Goal: Transaction & Acquisition: Purchase product/service

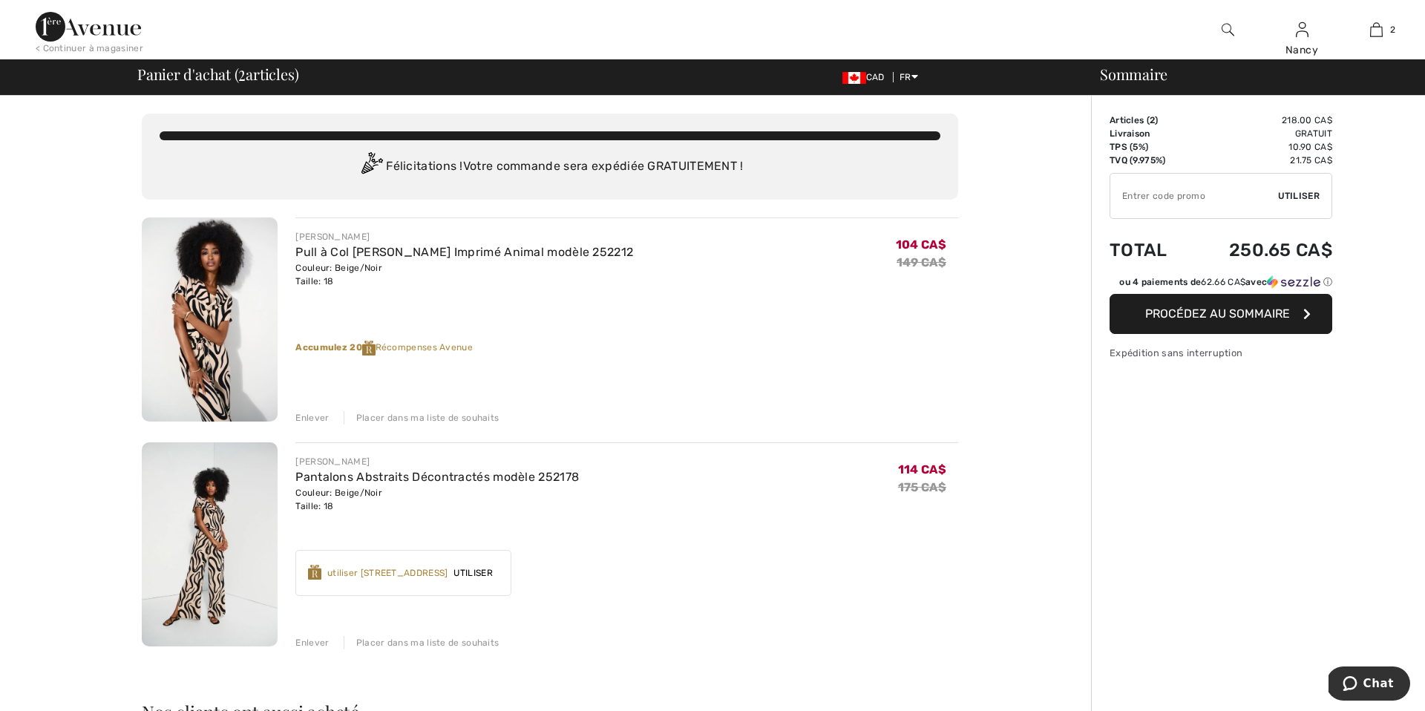
click at [1223, 312] on span "Procédez au sommaire" at bounding box center [1217, 313] width 145 height 14
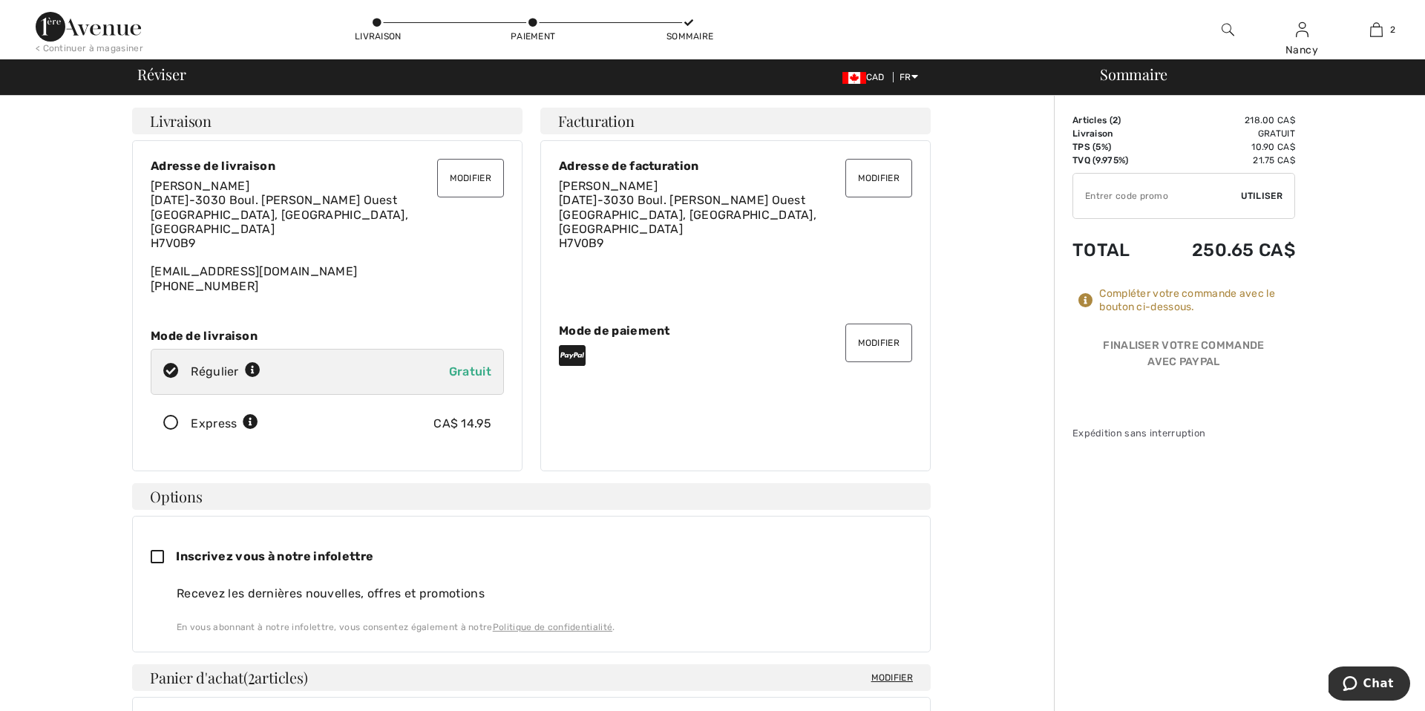
click at [875, 337] on button "Modifier" at bounding box center [878, 343] width 67 height 39
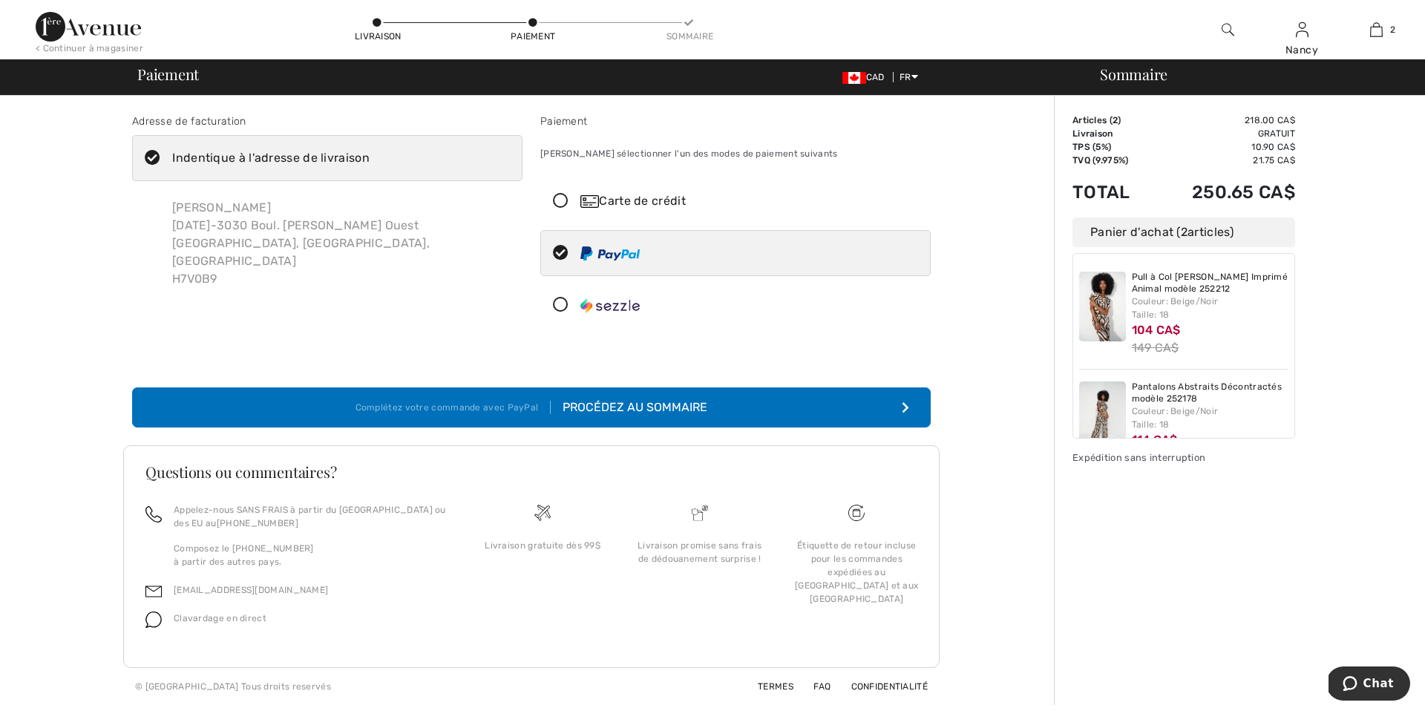
click at [563, 206] on icon at bounding box center [560, 202] width 39 height 16
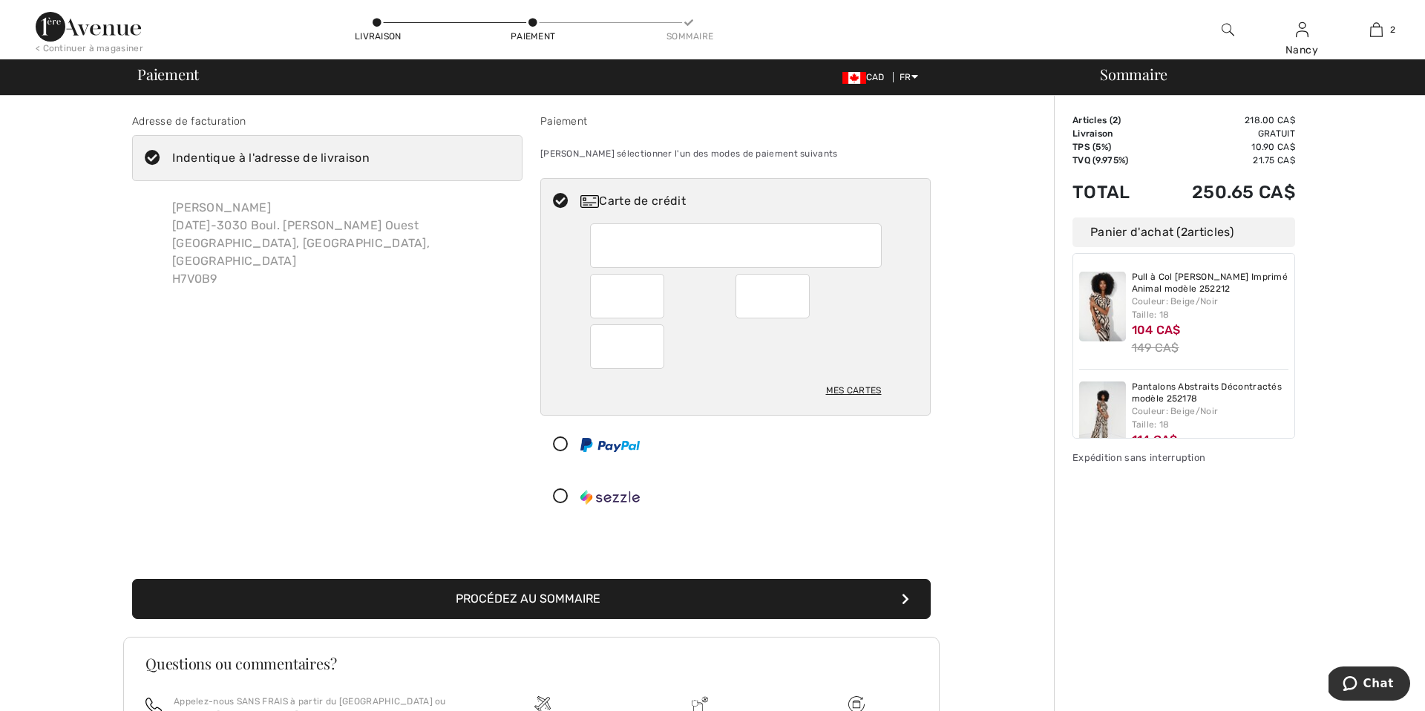
click at [543, 598] on button "Procédez au sommaire" at bounding box center [531, 599] width 798 height 40
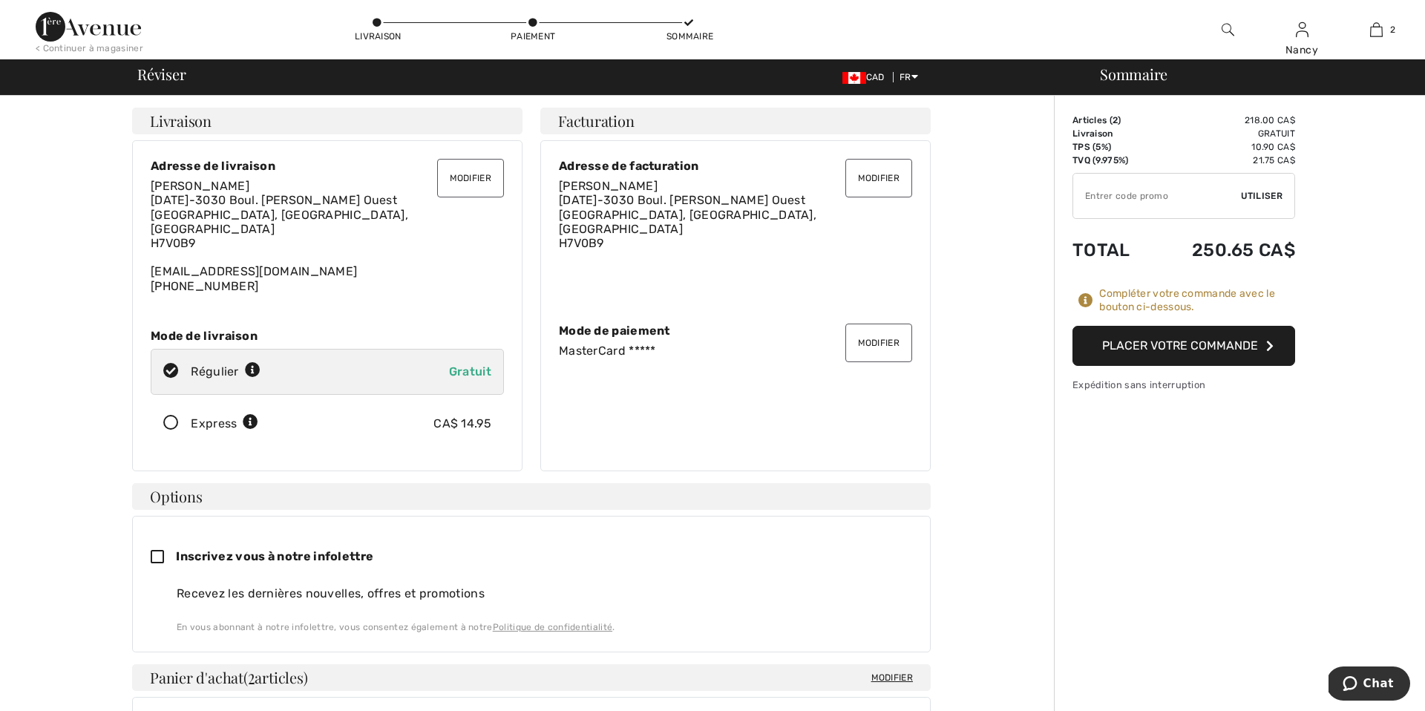
click at [1176, 342] on button "Placer votre commande" at bounding box center [1183, 346] width 223 height 40
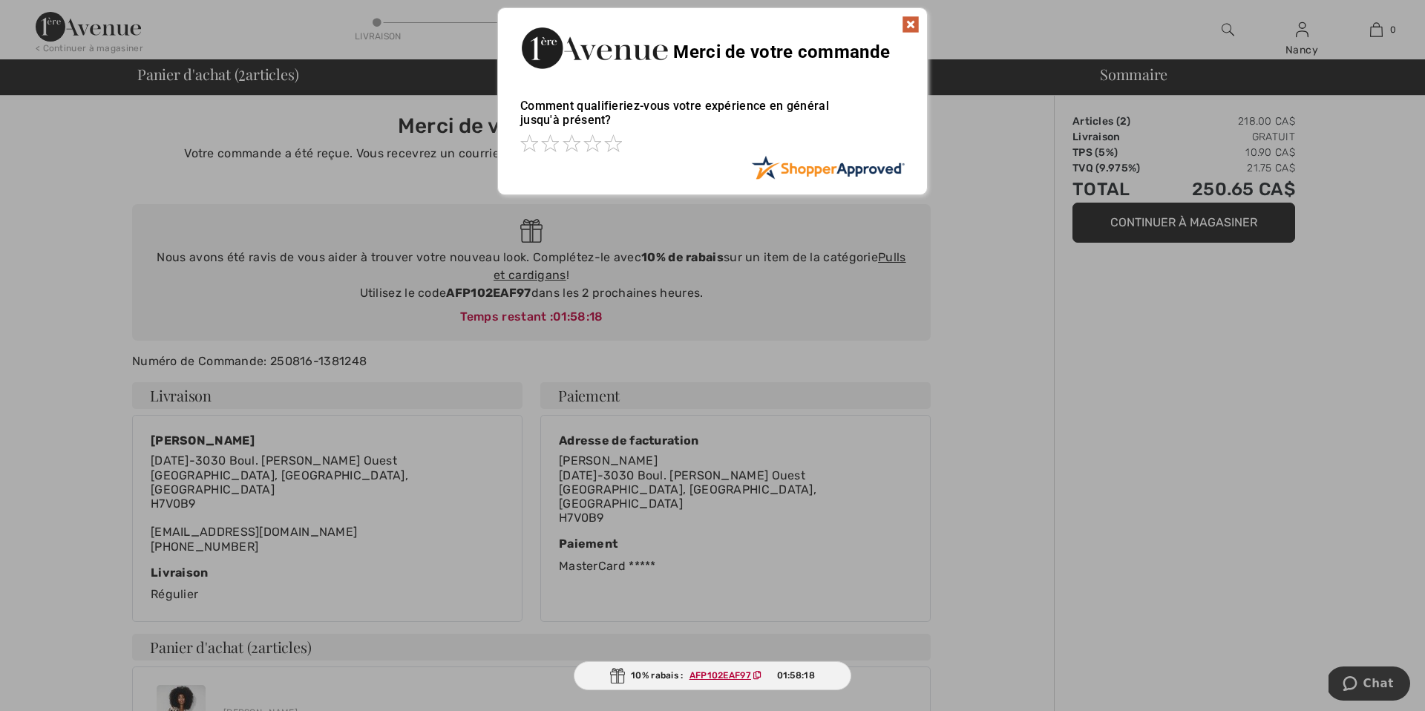
click at [910, 25] on img at bounding box center [911, 25] width 18 height 18
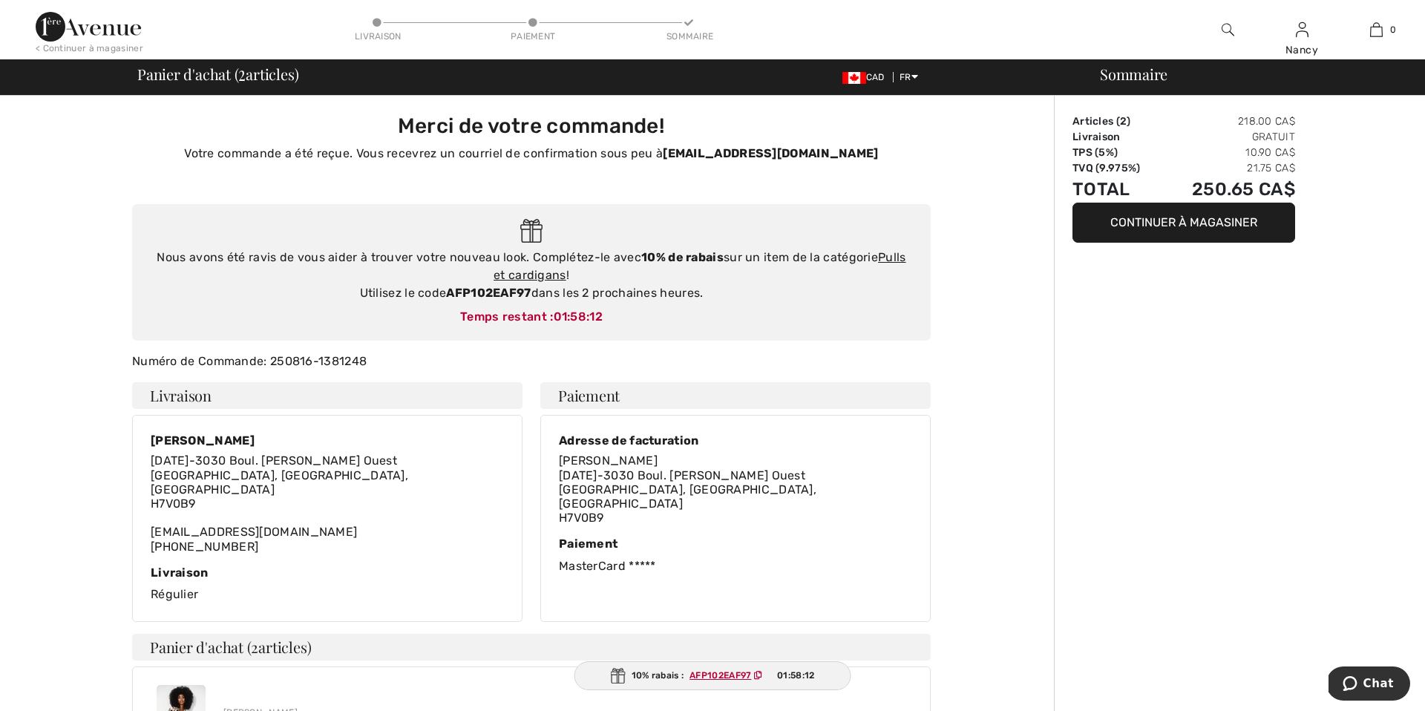
click at [761, 674] on icon at bounding box center [758, 675] width 8 height 9
click at [93, 27] on img at bounding box center [88, 27] width 105 height 30
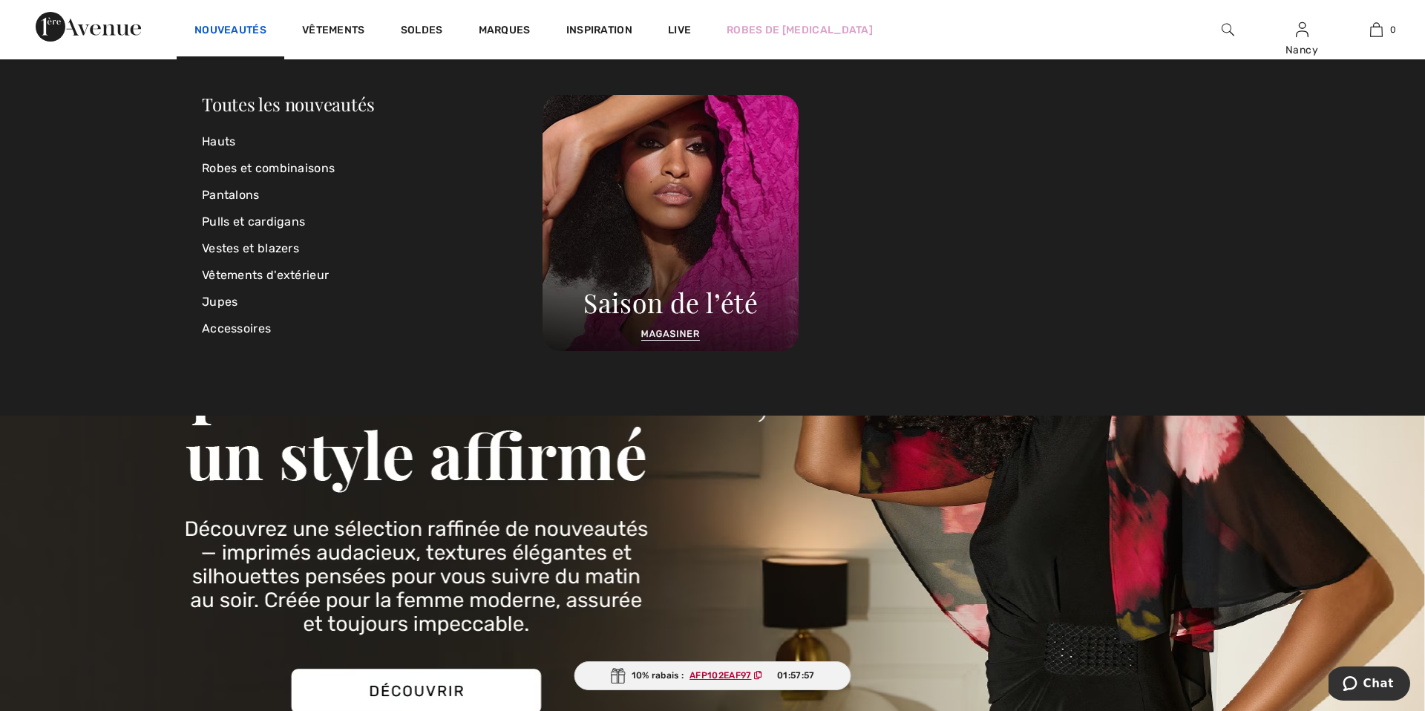
click at [241, 27] on link "Nouveautés" at bounding box center [230, 32] width 72 height 16
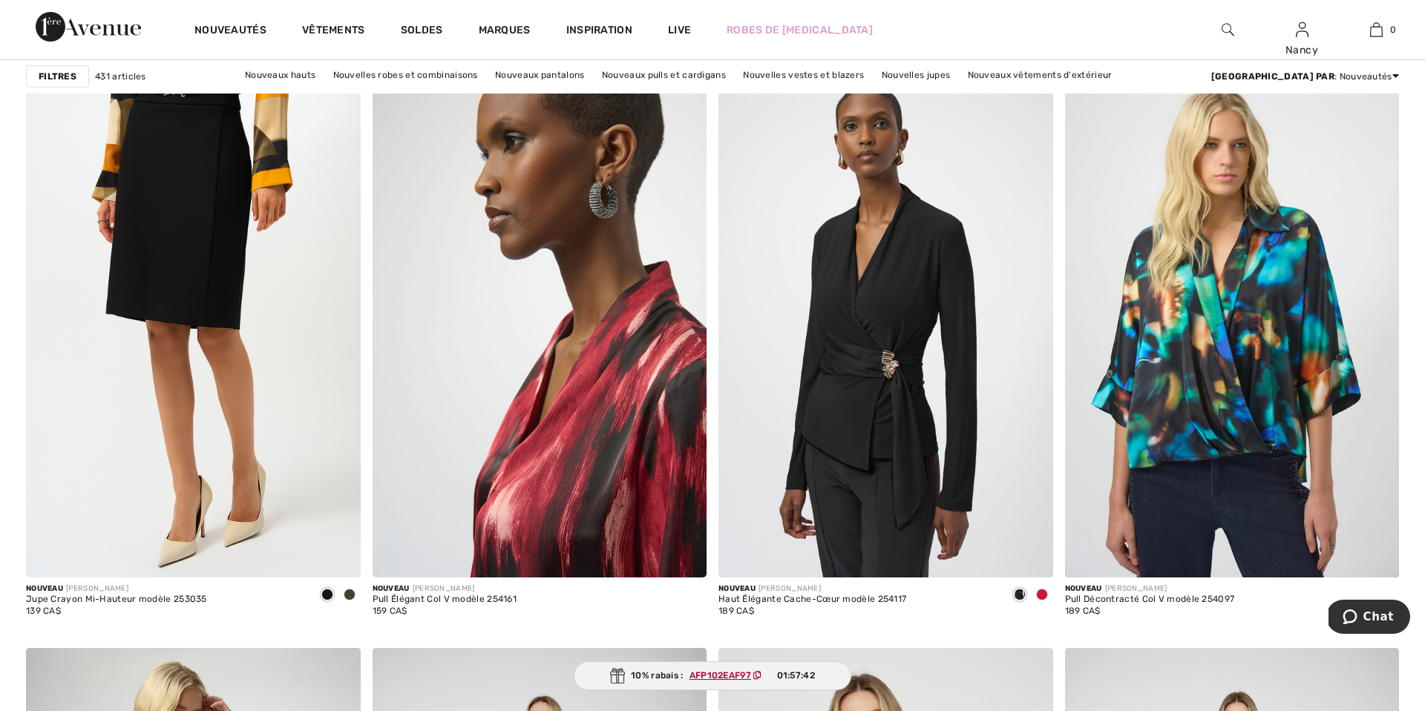
scroll to position [5884, 0]
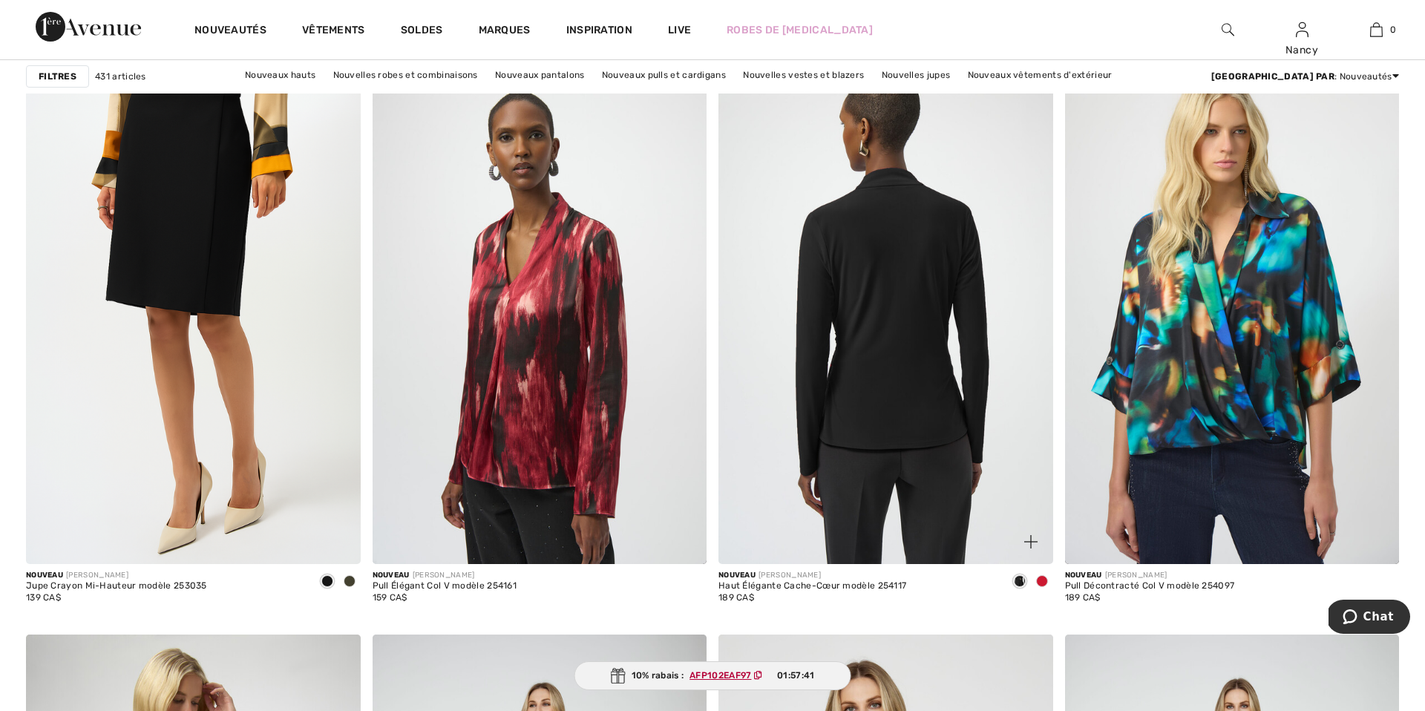
click at [841, 365] on img at bounding box center [885, 313] width 335 height 502
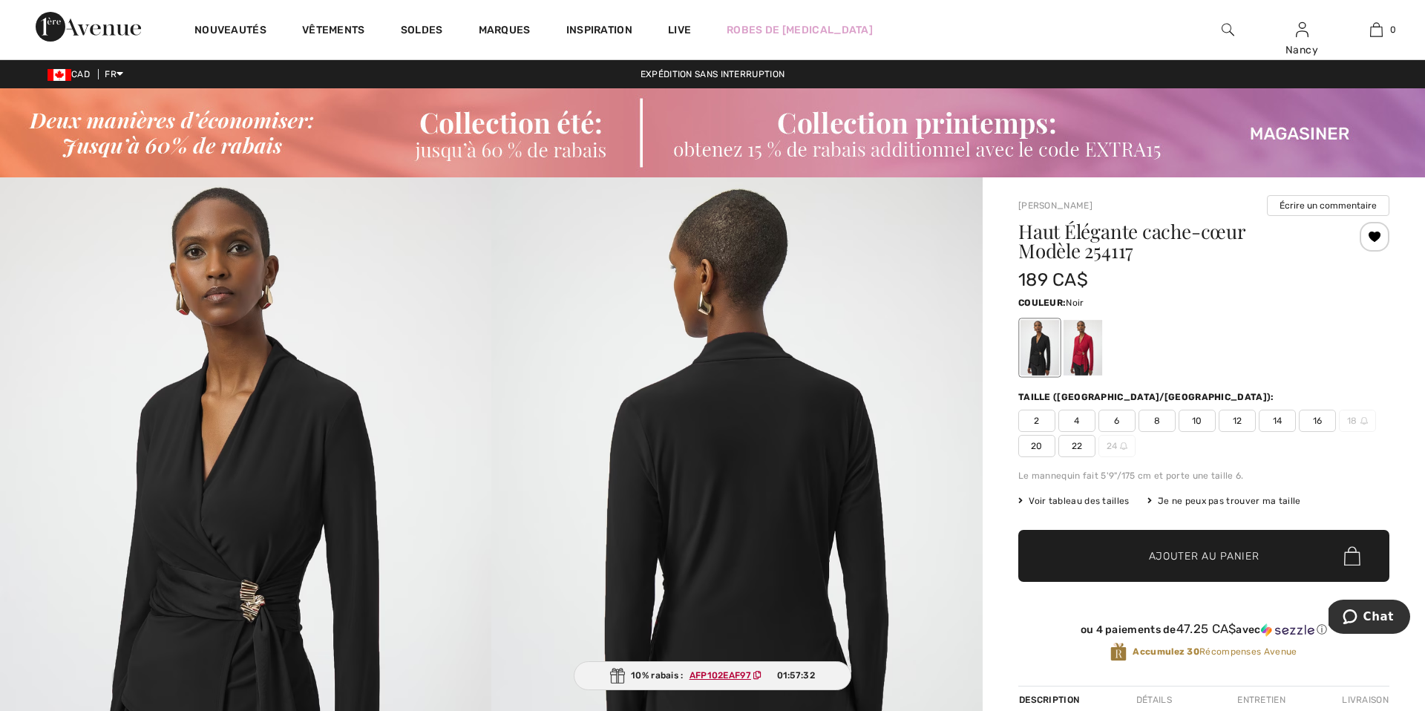
click at [1035, 448] on span "20" at bounding box center [1036, 446] width 37 height 22
click at [1193, 552] on span "Ajouter au panier" at bounding box center [1204, 556] width 111 height 16
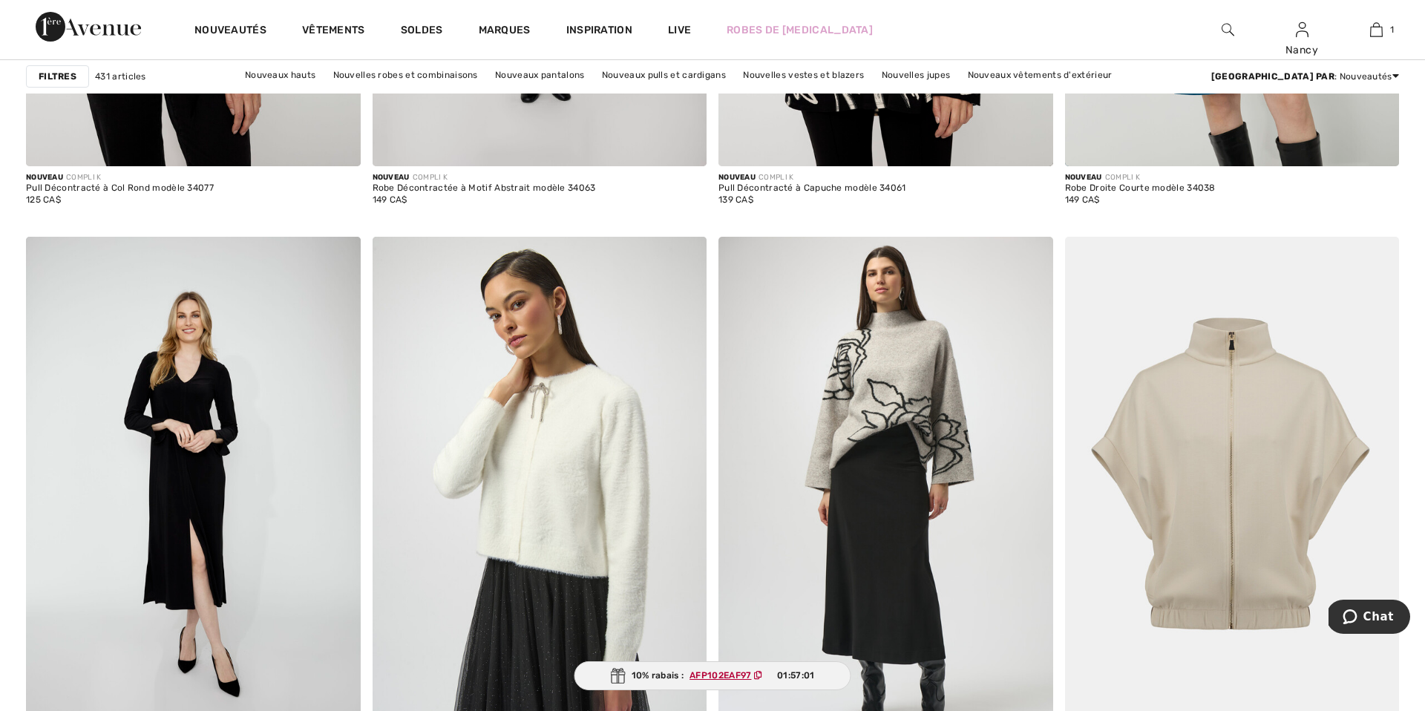
scroll to position [7647, 0]
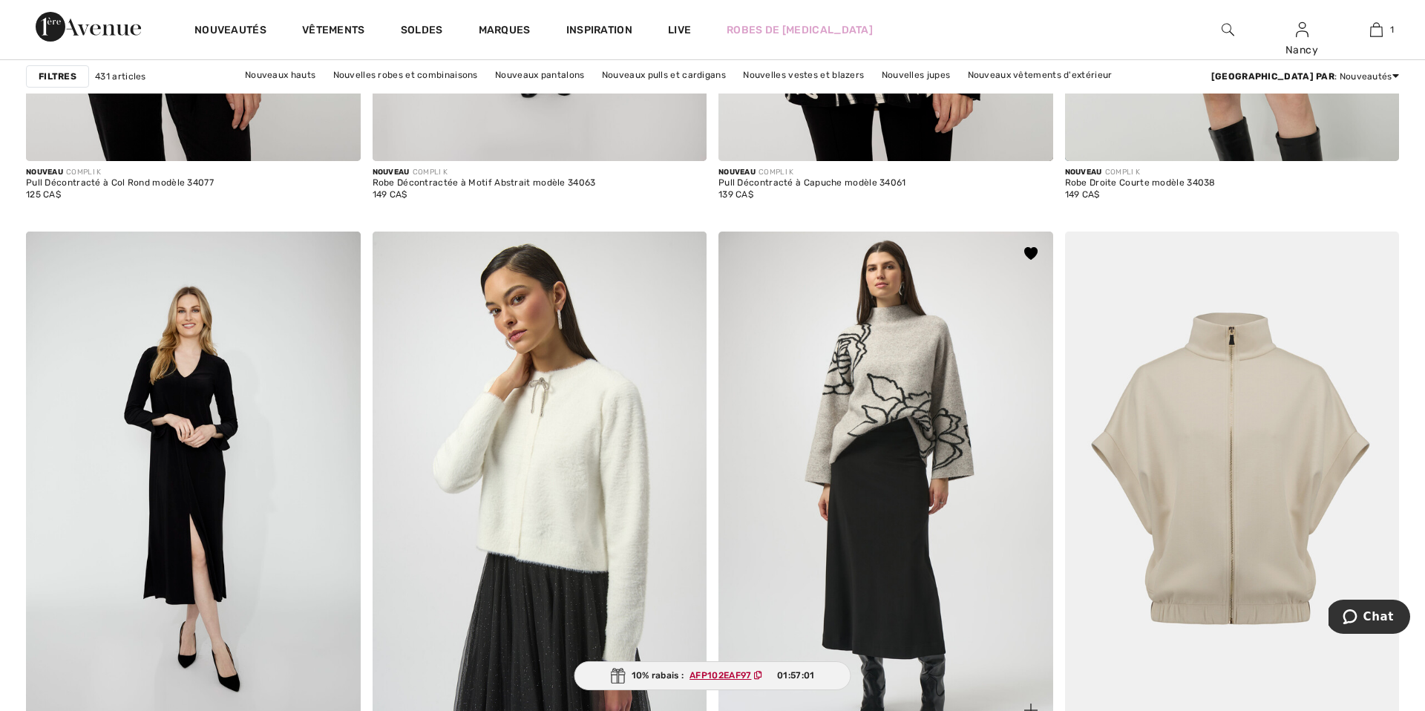
click at [845, 404] on img at bounding box center [885, 483] width 335 height 502
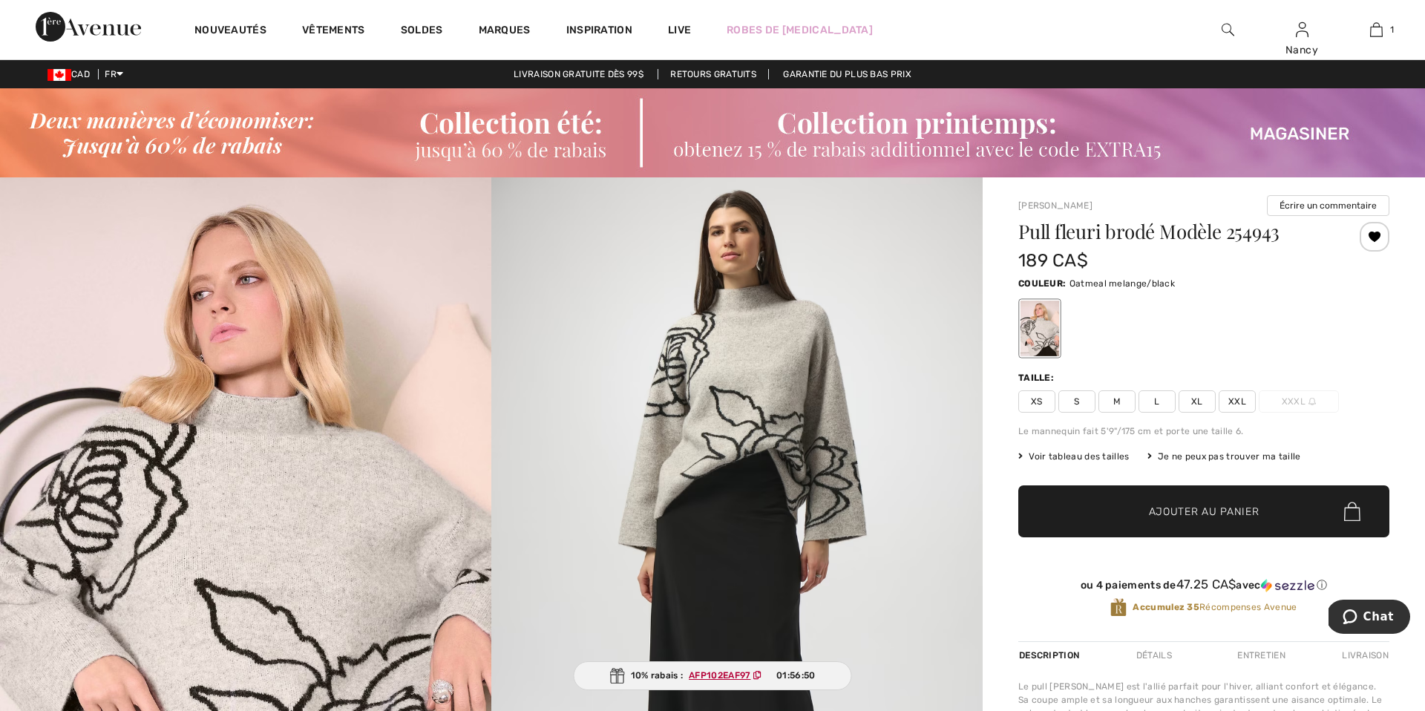
click at [1158, 401] on span "L" at bounding box center [1156, 401] width 37 height 22
click at [1186, 506] on span "Ajouter au panier" at bounding box center [1204, 512] width 111 height 16
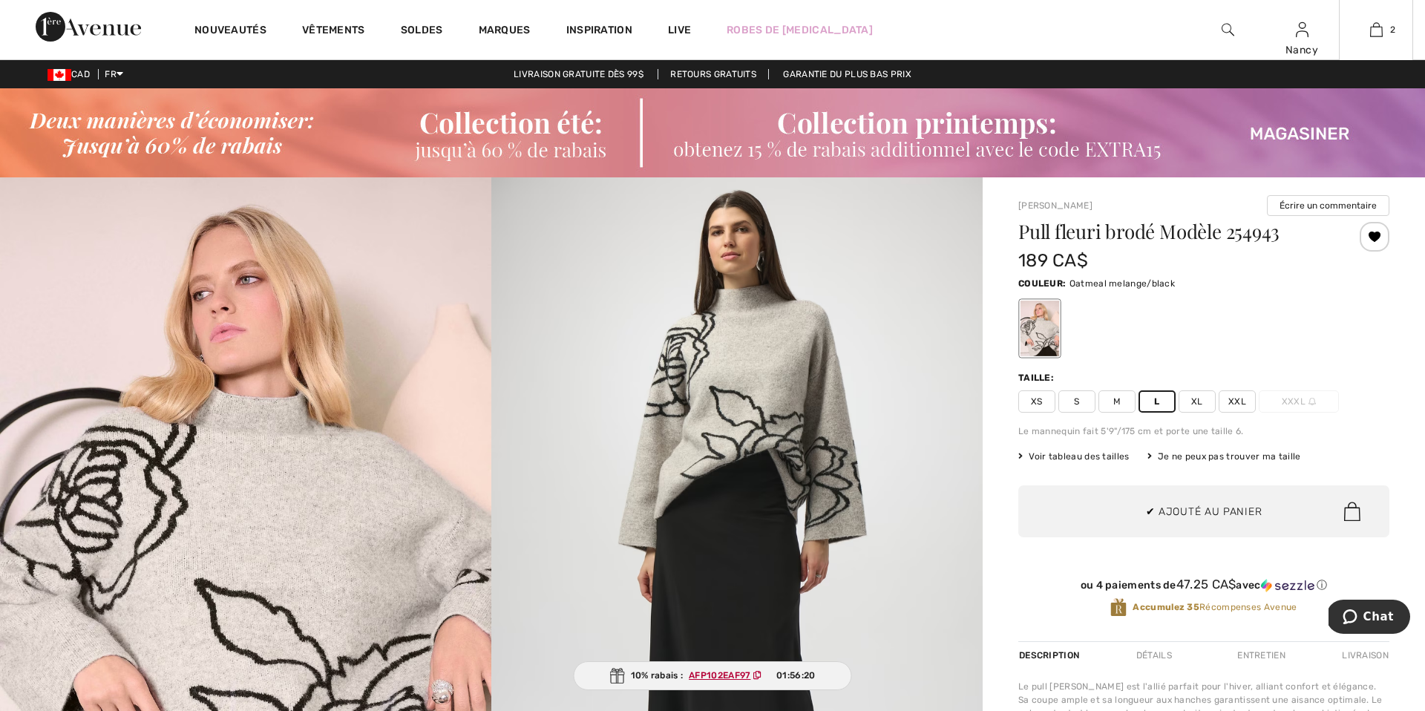
click at [1222, 290] on button "Passer à la caisse" at bounding box center [1227, 289] width 345 height 40
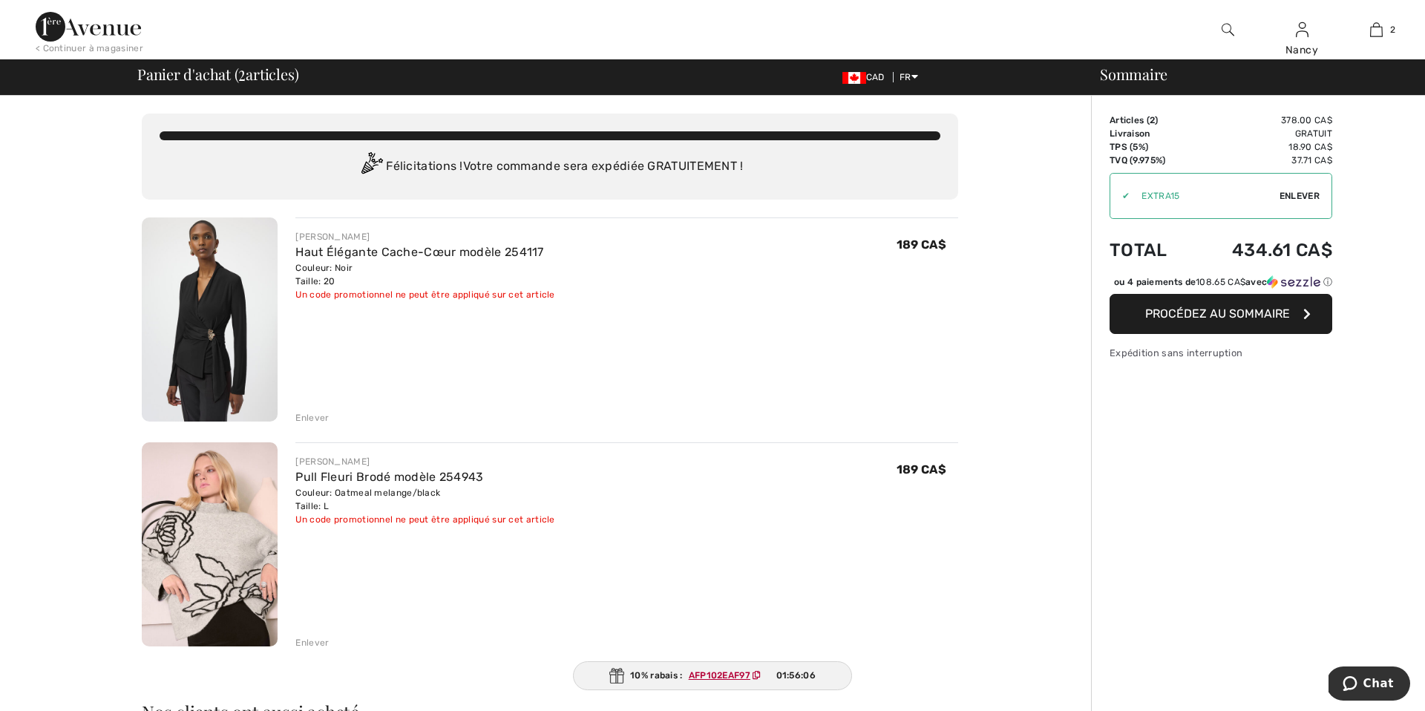
click at [1287, 194] on span "Enlever" at bounding box center [1299, 195] width 40 height 13
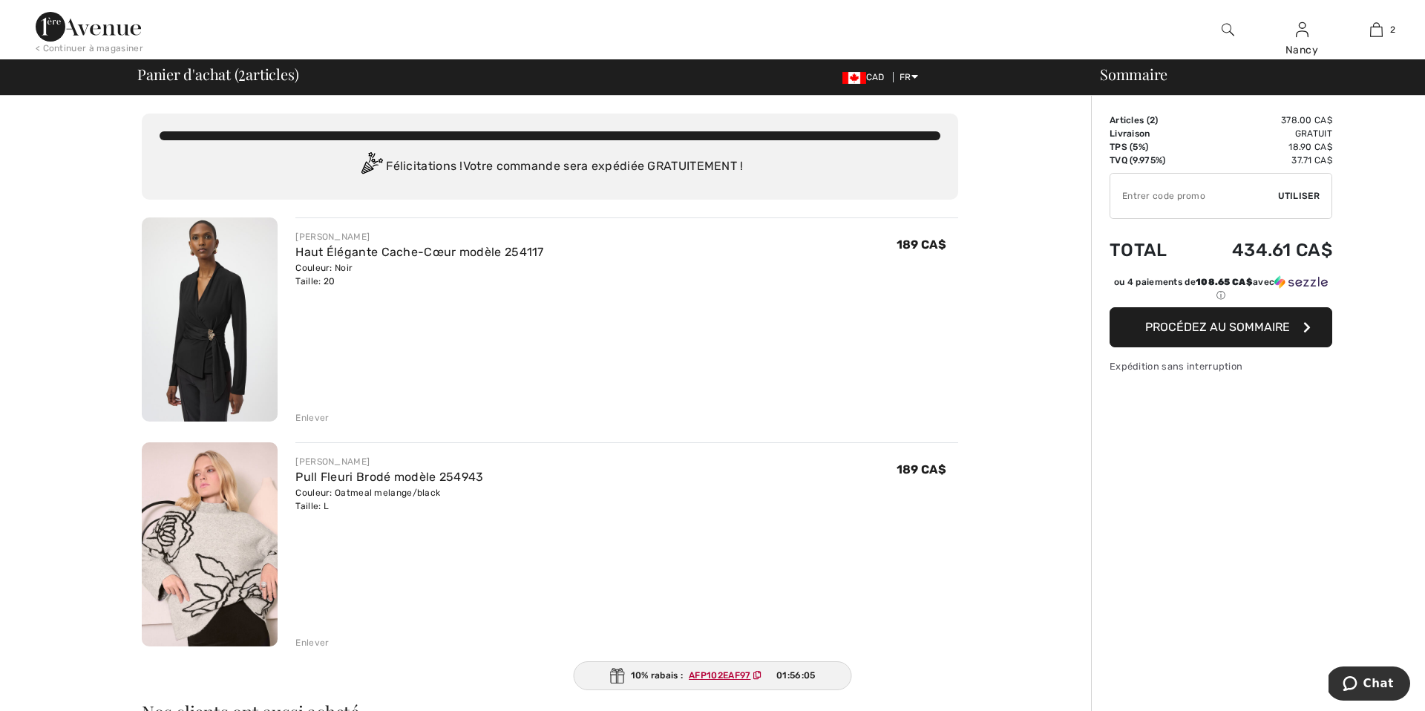
click at [1130, 200] on input "TEXT" at bounding box center [1194, 196] width 168 height 45
paste input "AFP102EAF97"
type input "AFP102EAF97"
click at [1296, 196] on span "Utiliser" at bounding box center [1299, 195] width 42 height 13
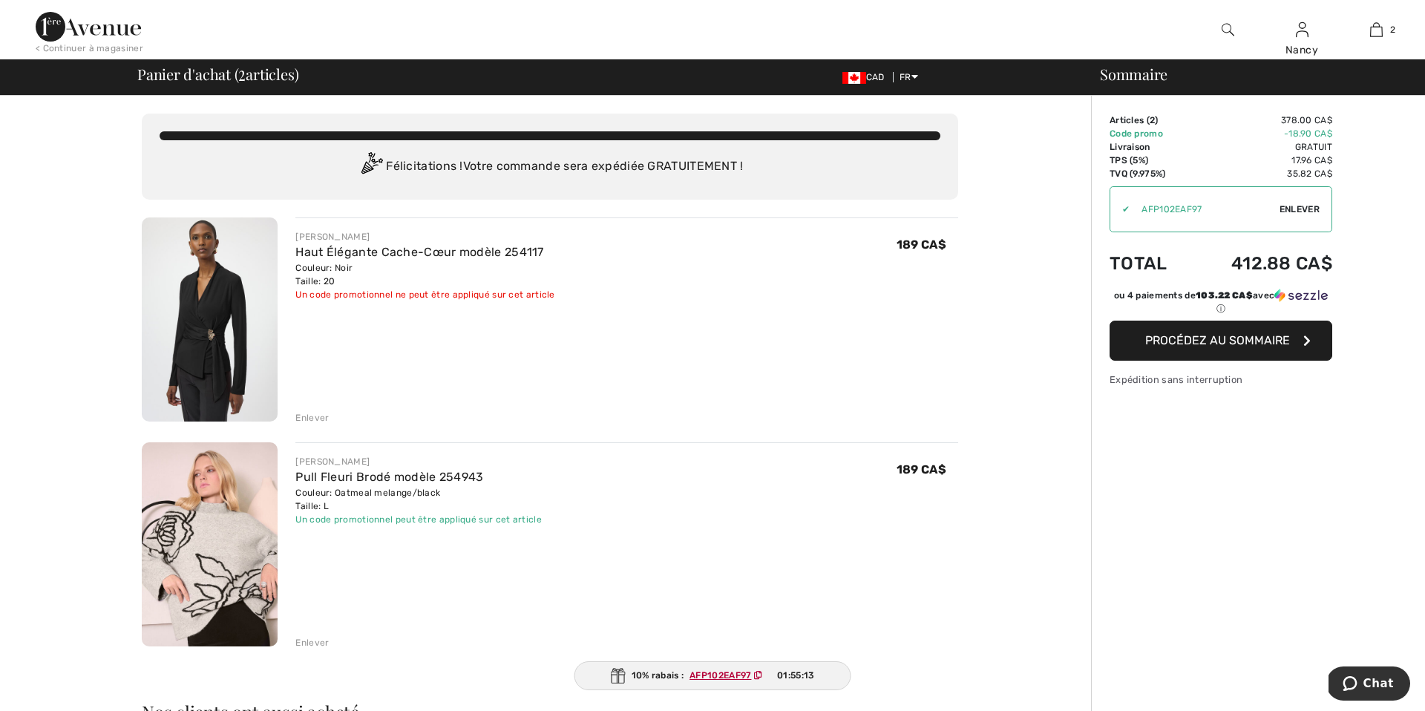
click at [311, 416] on div "Enlever" at bounding box center [311, 417] width 33 height 13
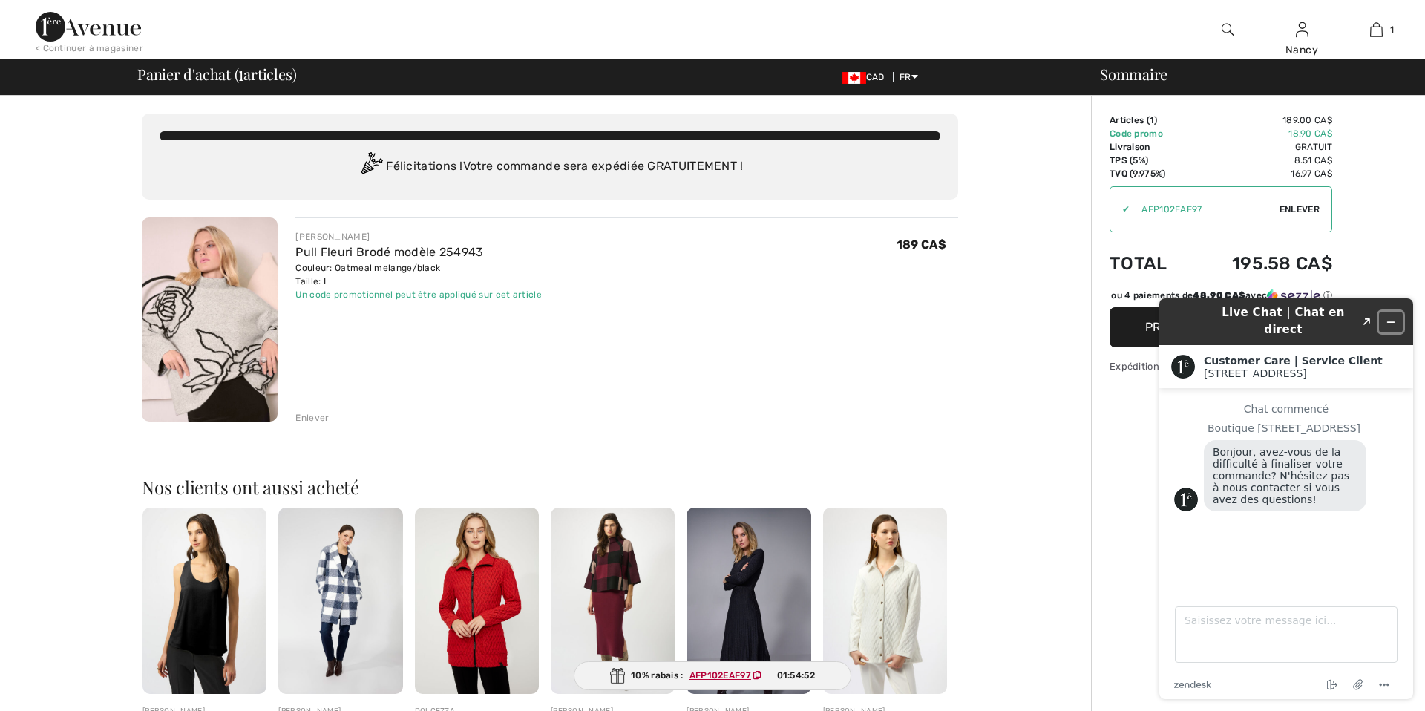
click at [1394, 317] on icon "Réduire le widget" at bounding box center [1390, 322] width 10 height 10
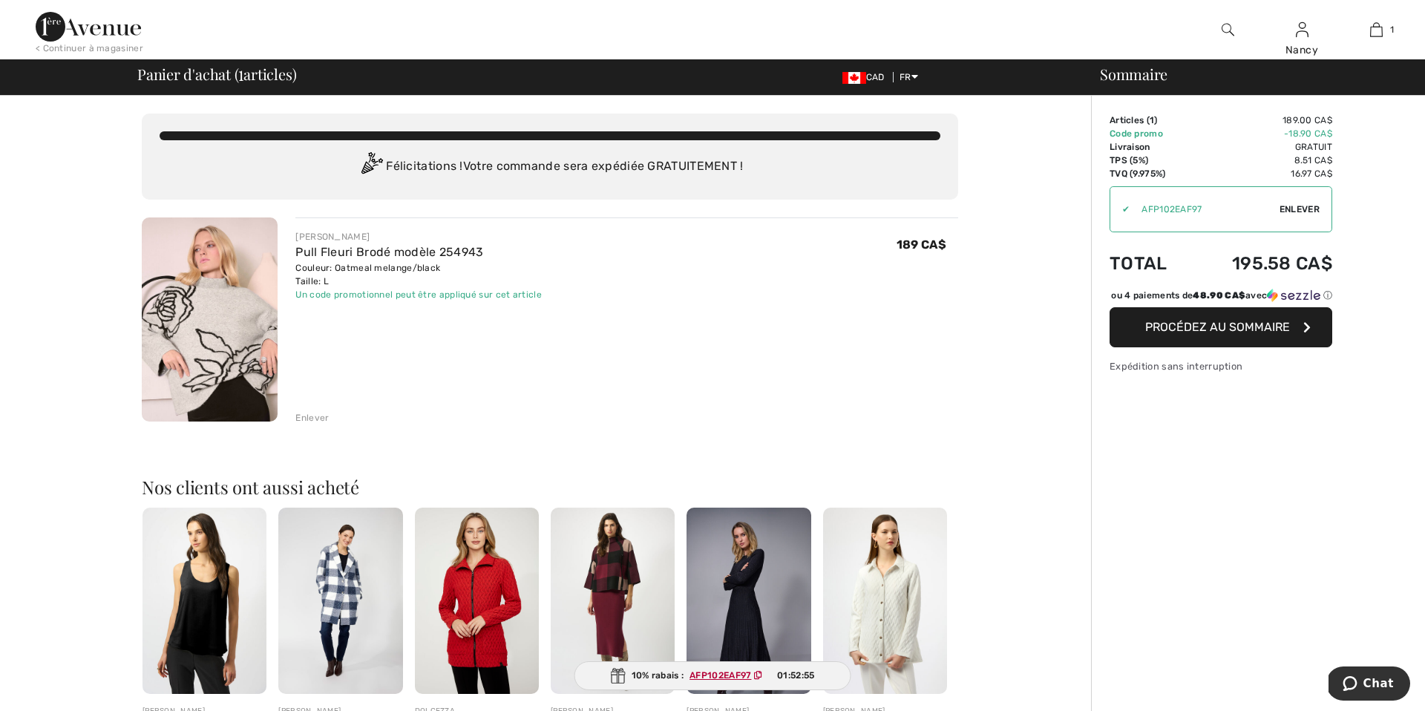
click at [1193, 334] on span "Procédez au sommaire" at bounding box center [1217, 327] width 145 height 14
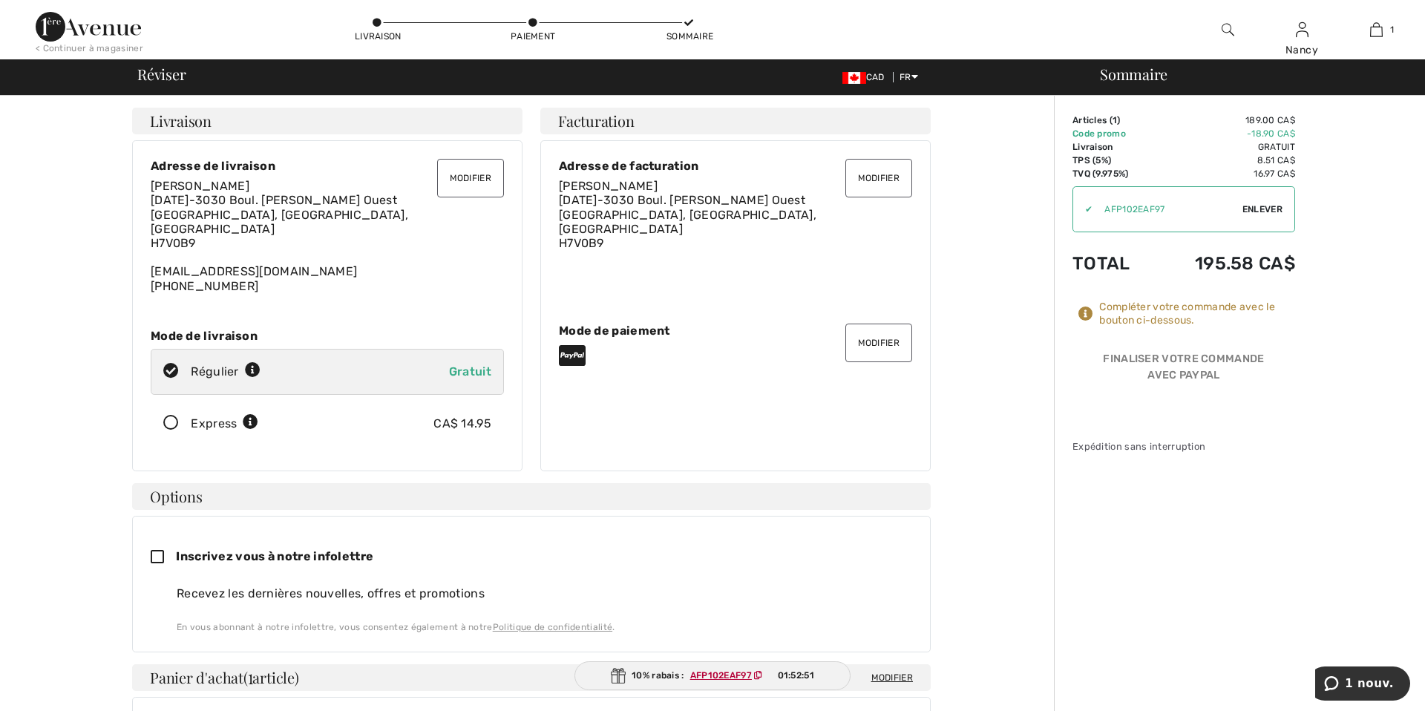
click at [868, 332] on button "Modifier" at bounding box center [878, 343] width 67 height 39
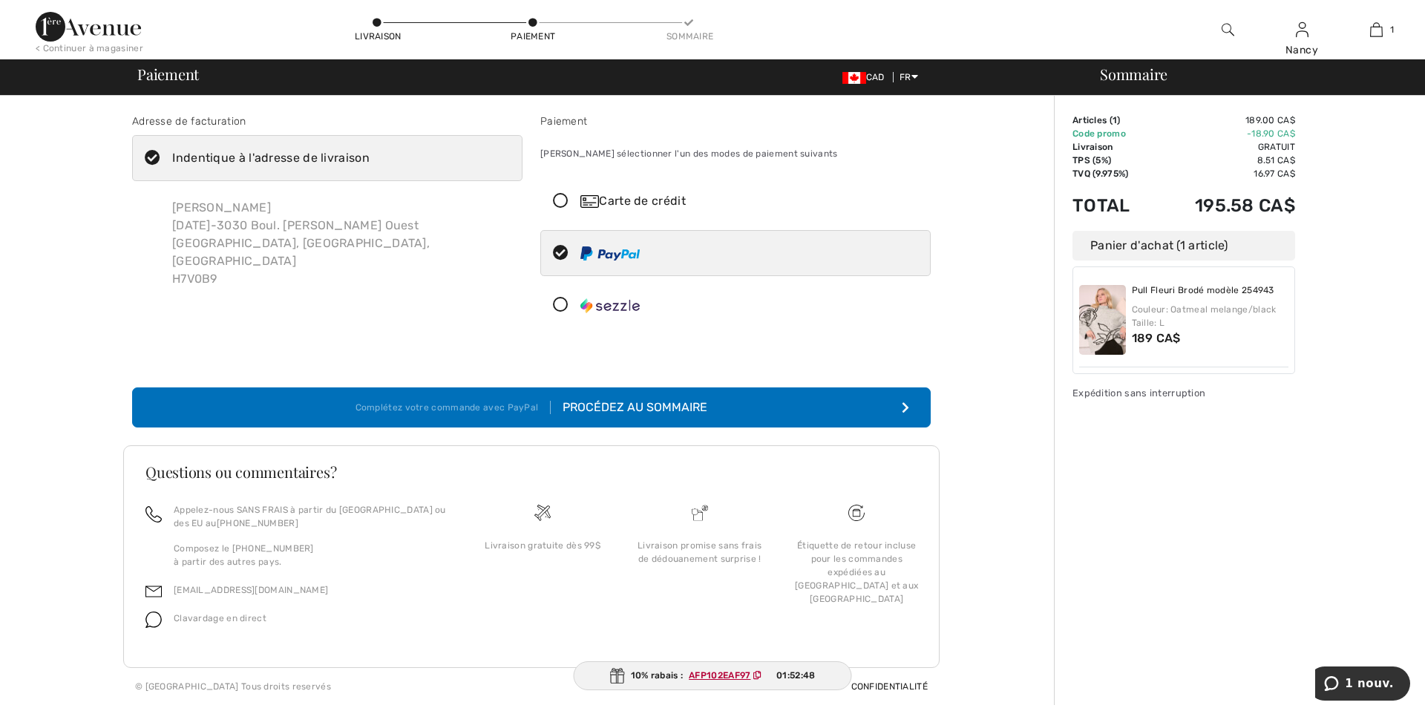
click at [561, 202] on icon at bounding box center [560, 202] width 39 height 16
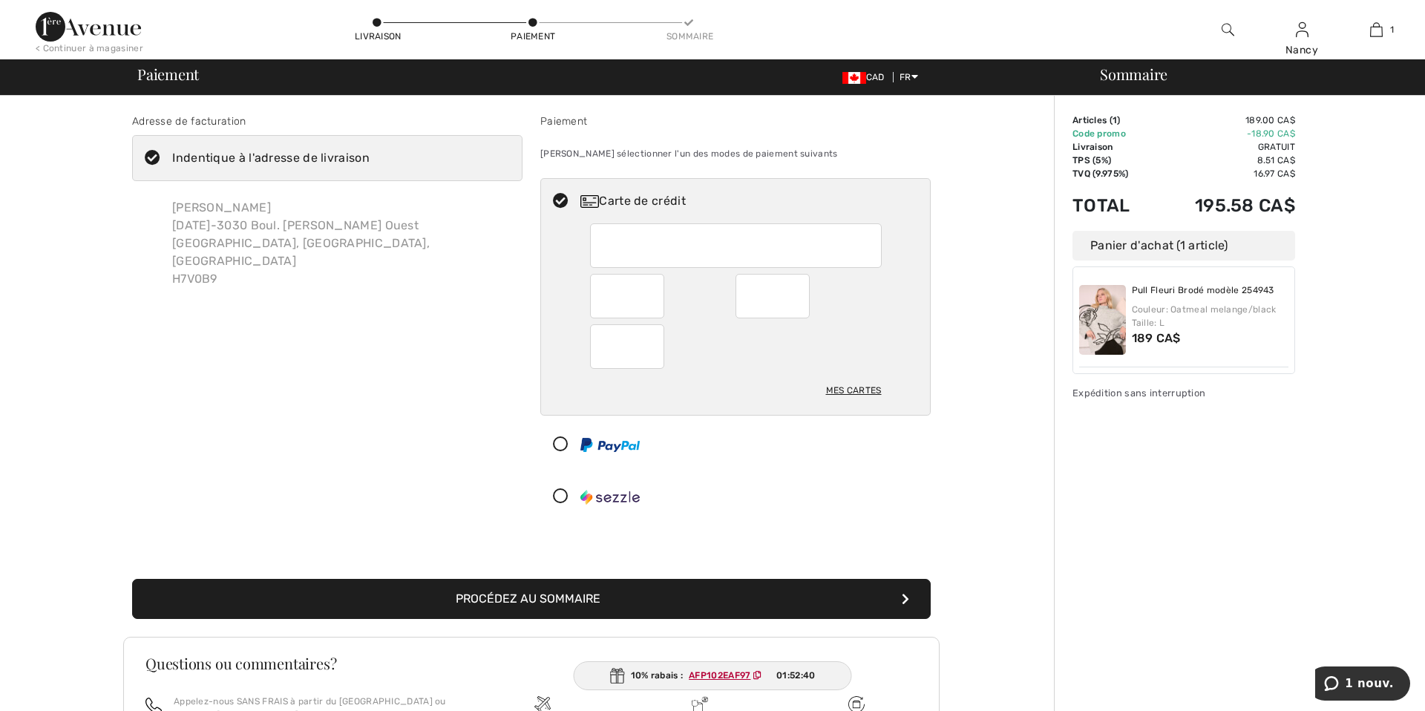
click at [600, 345] on div at bounding box center [627, 346] width 74 height 45
click at [568, 597] on button "Procédez au sommaire" at bounding box center [531, 599] width 798 height 40
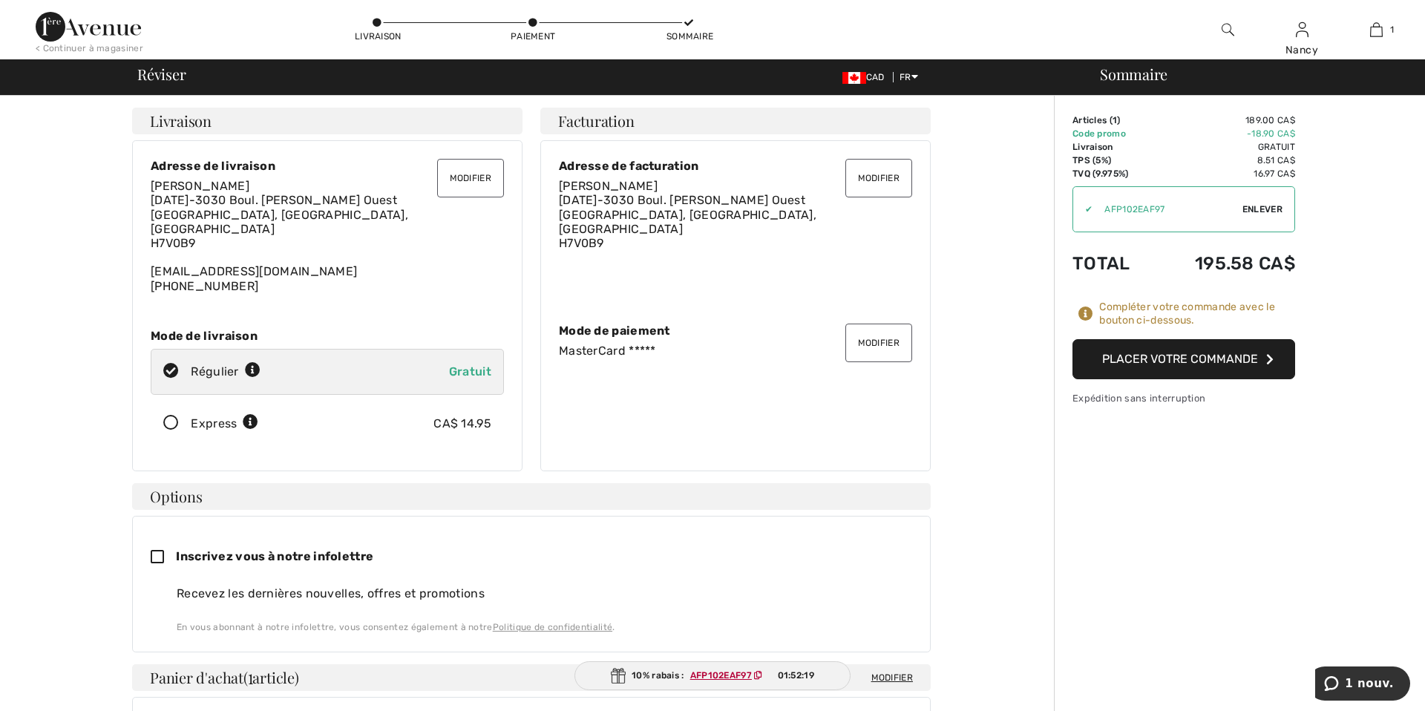
click at [1181, 356] on button "Placer votre commande" at bounding box center [1183, 359] width 223 height 40
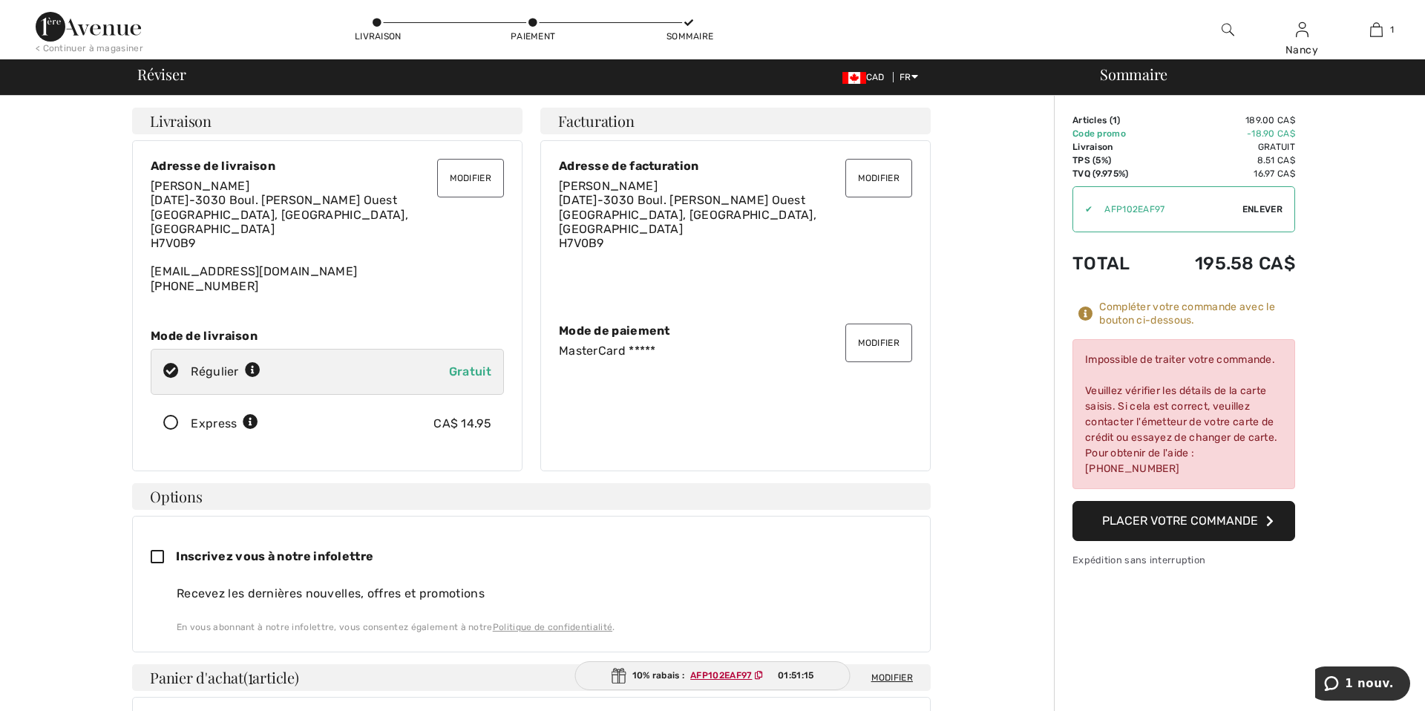
click at [888, 338] on button "Modifier" at bounding box center [878, 343] width 67 height 39
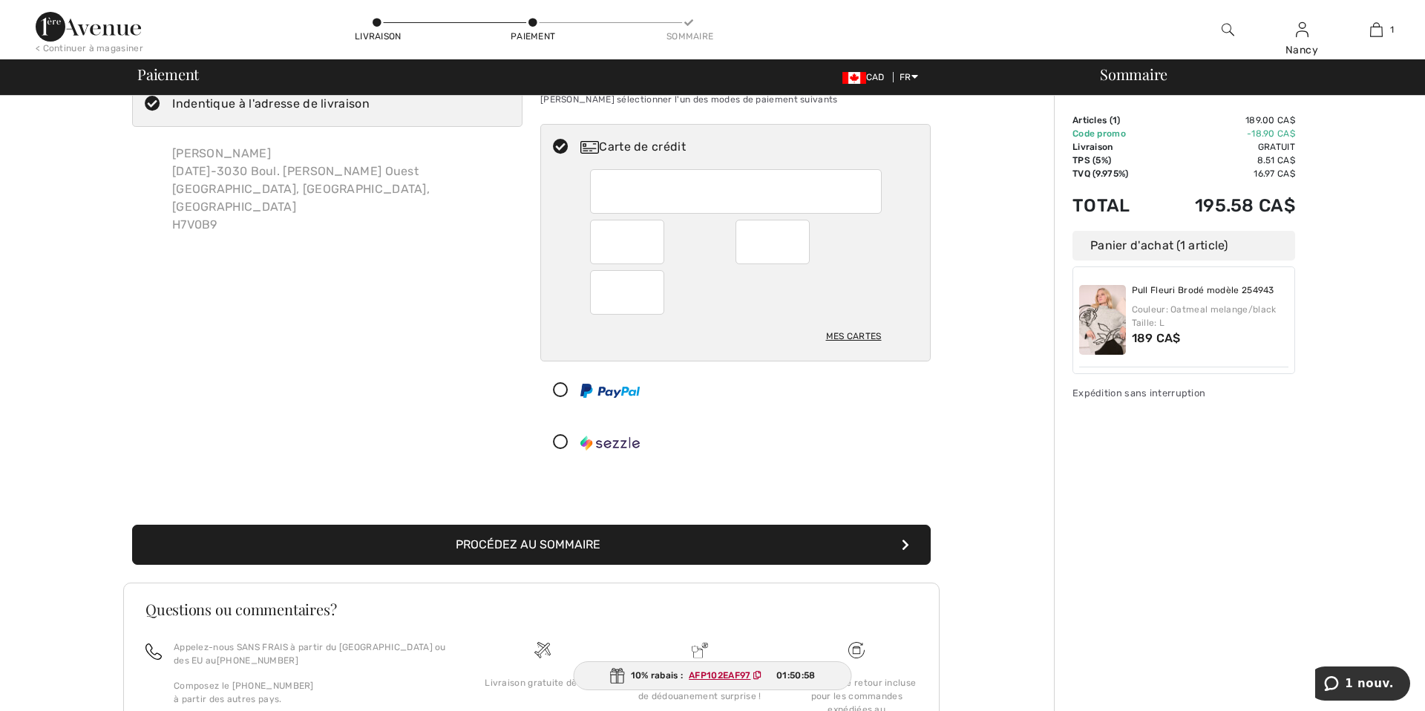
click at [510, 542] on button "Procédez au sommaire" at bounding box center [531, 545] width 798 height 40
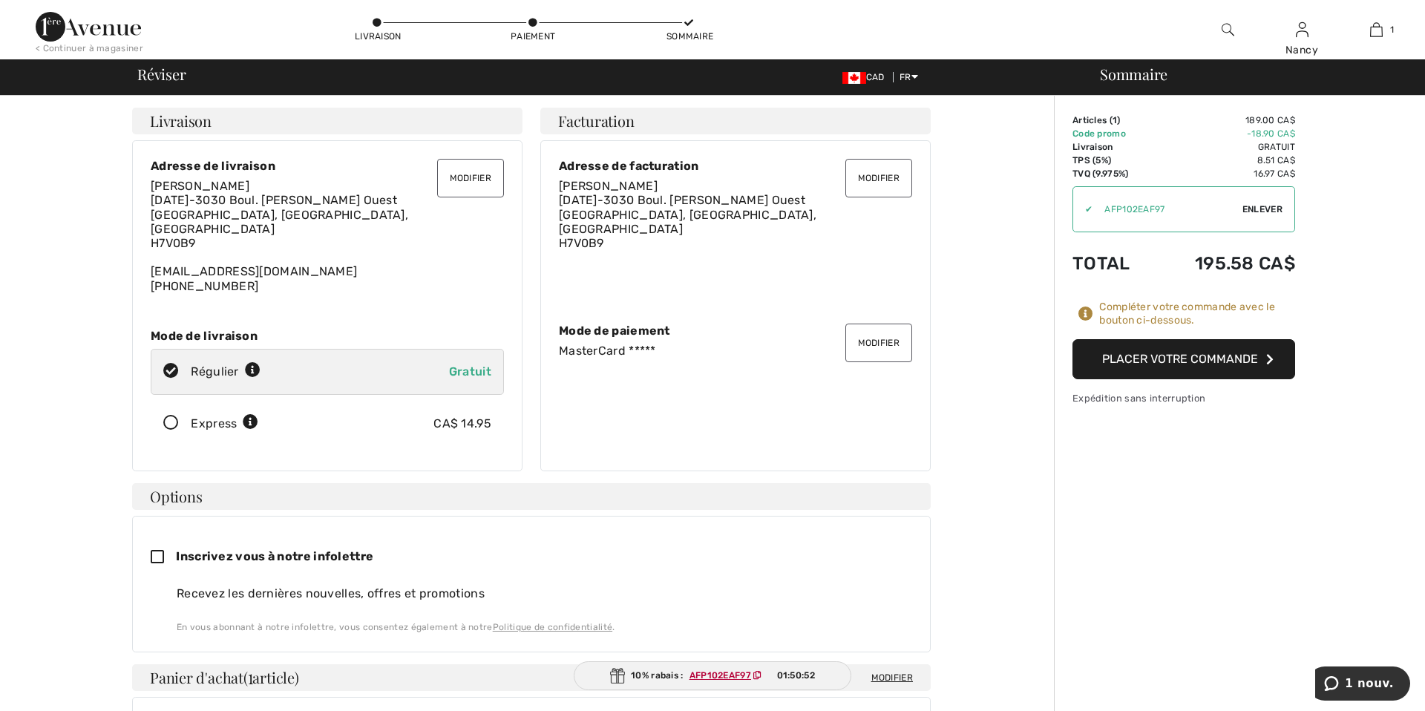
click at [1211, 361] on button "Placer votre commande" at bounding box center [1183, 359] width 223 height 40
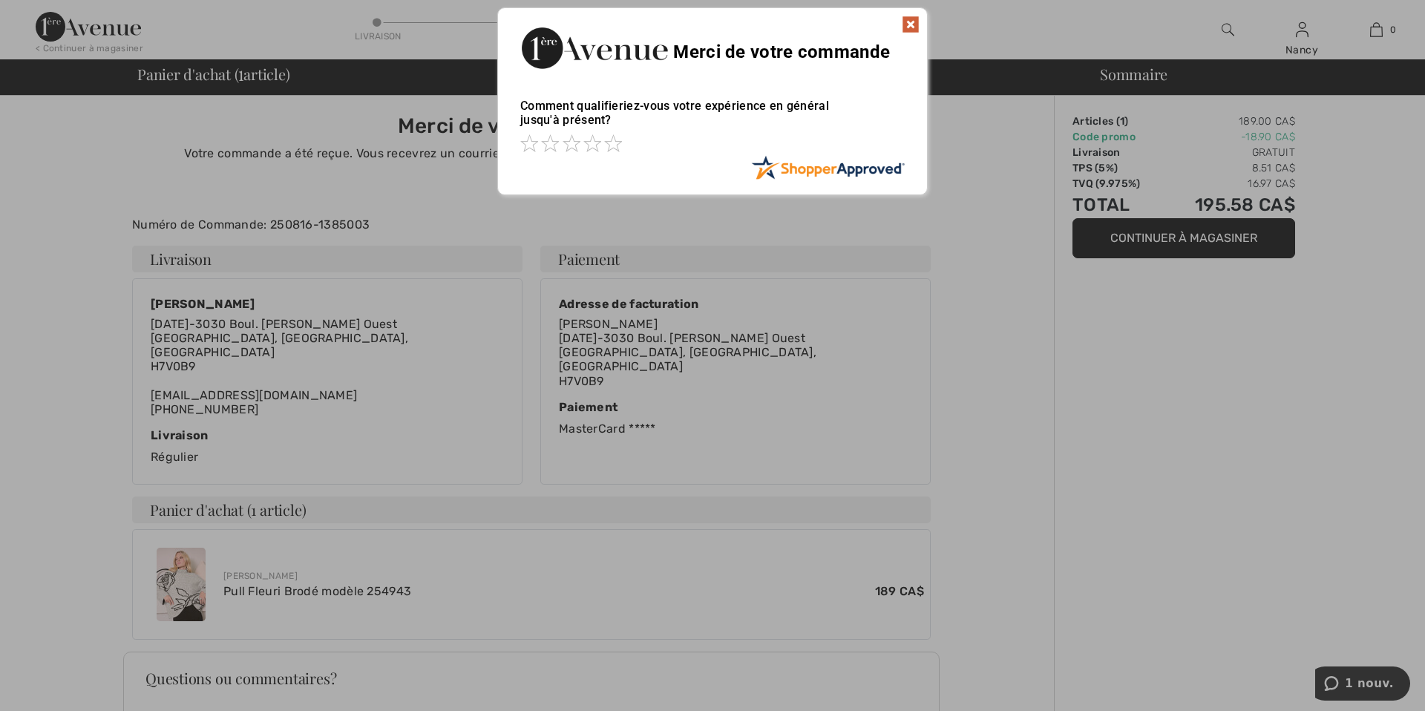
click at [910, 20] on img at bounding box center [911, 25] width 18 height 18
